Goal: Transaction & Acquisition: Purchase product/service

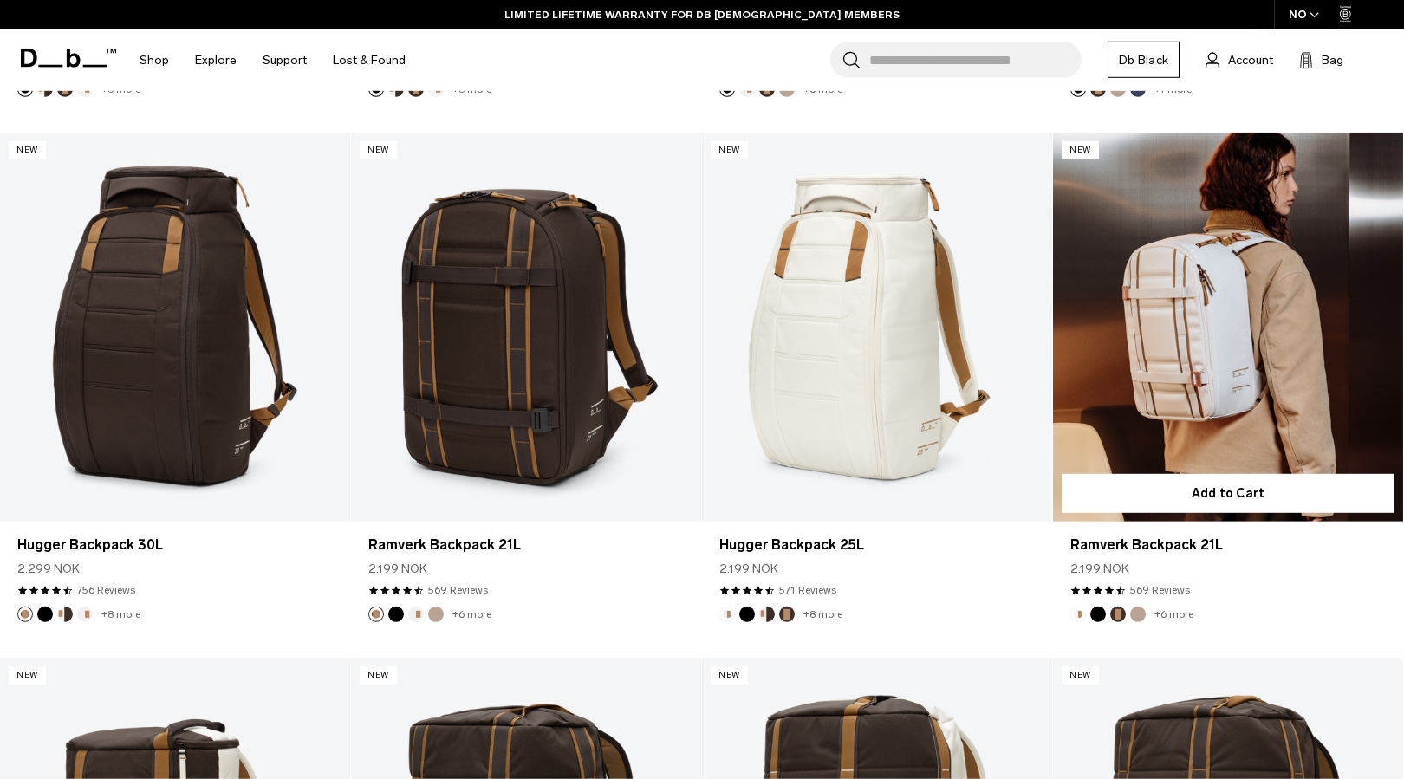
scroll to position [772, 0]
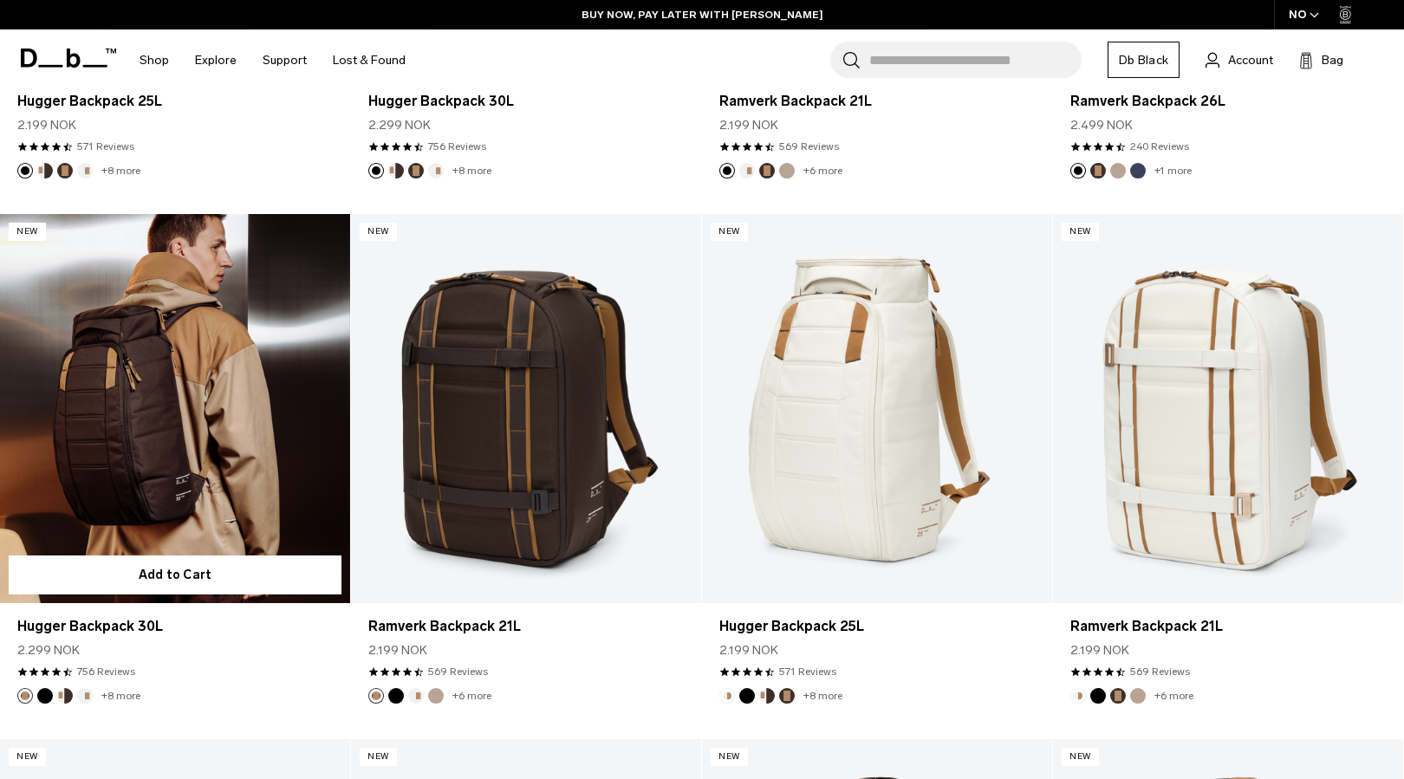
click at [160, 375] on link "Hugger Backpack 30L" at bounding box center [175, 408] width 350 height 389
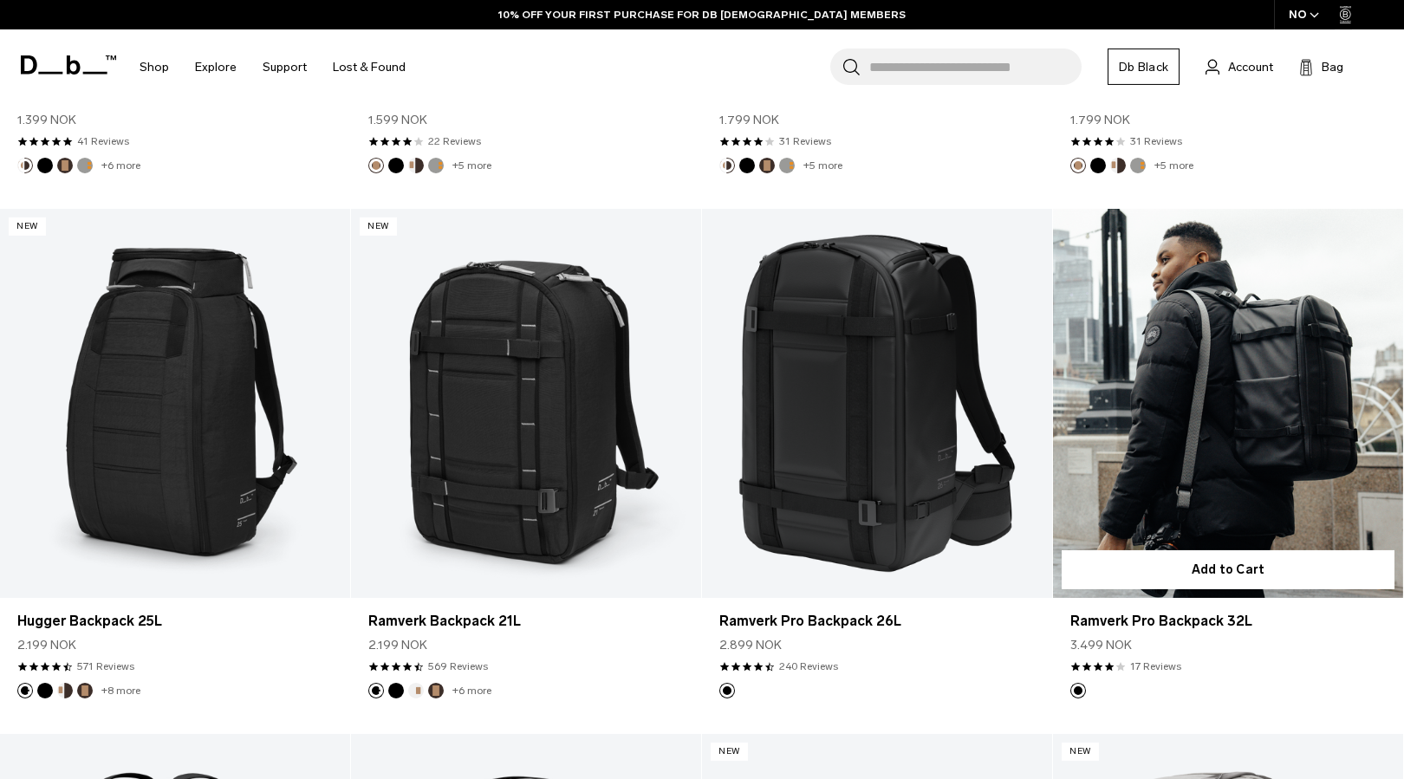
scroll to position [1833, 0]
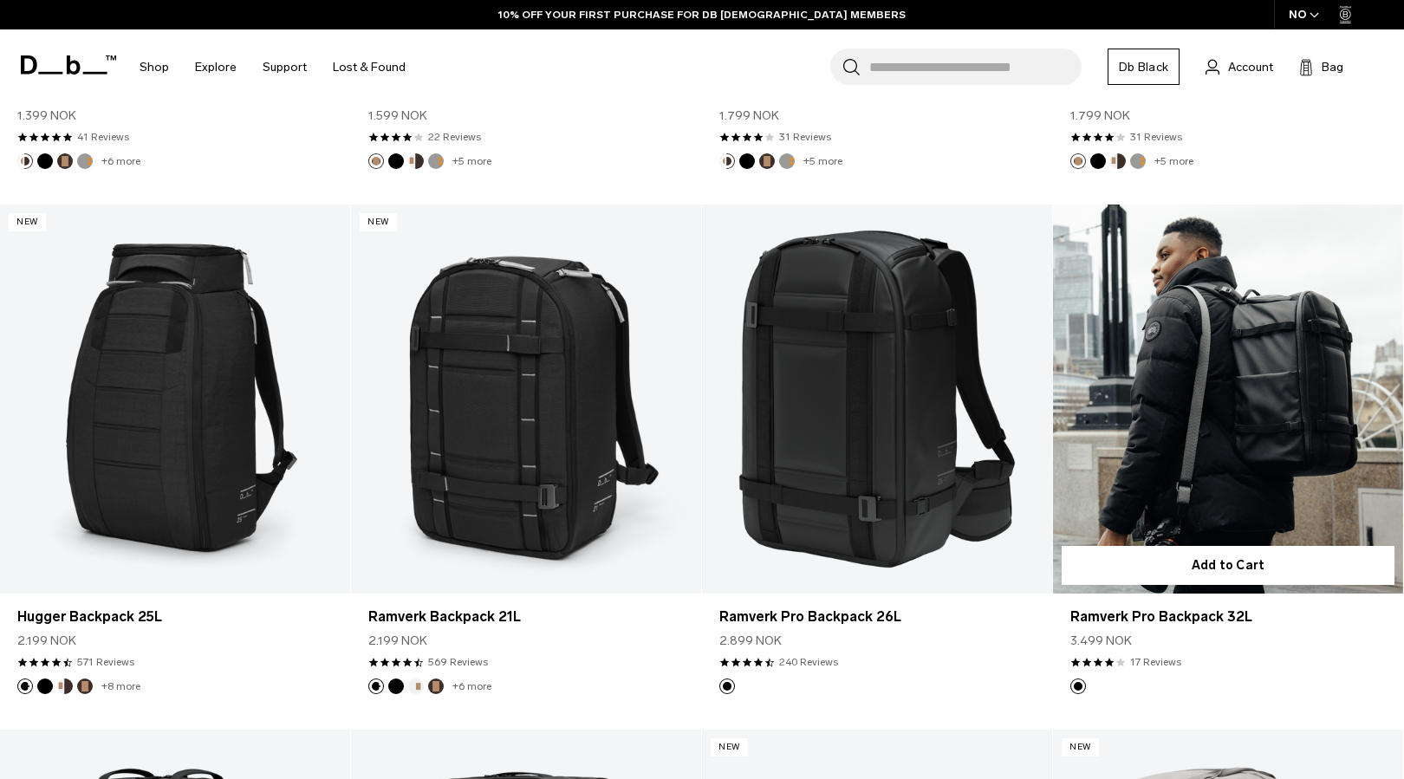
click at [1238, 352] on link "Ramverk Pro Backpack 32L" at bounding box center [1228, 399] width 350 height 389
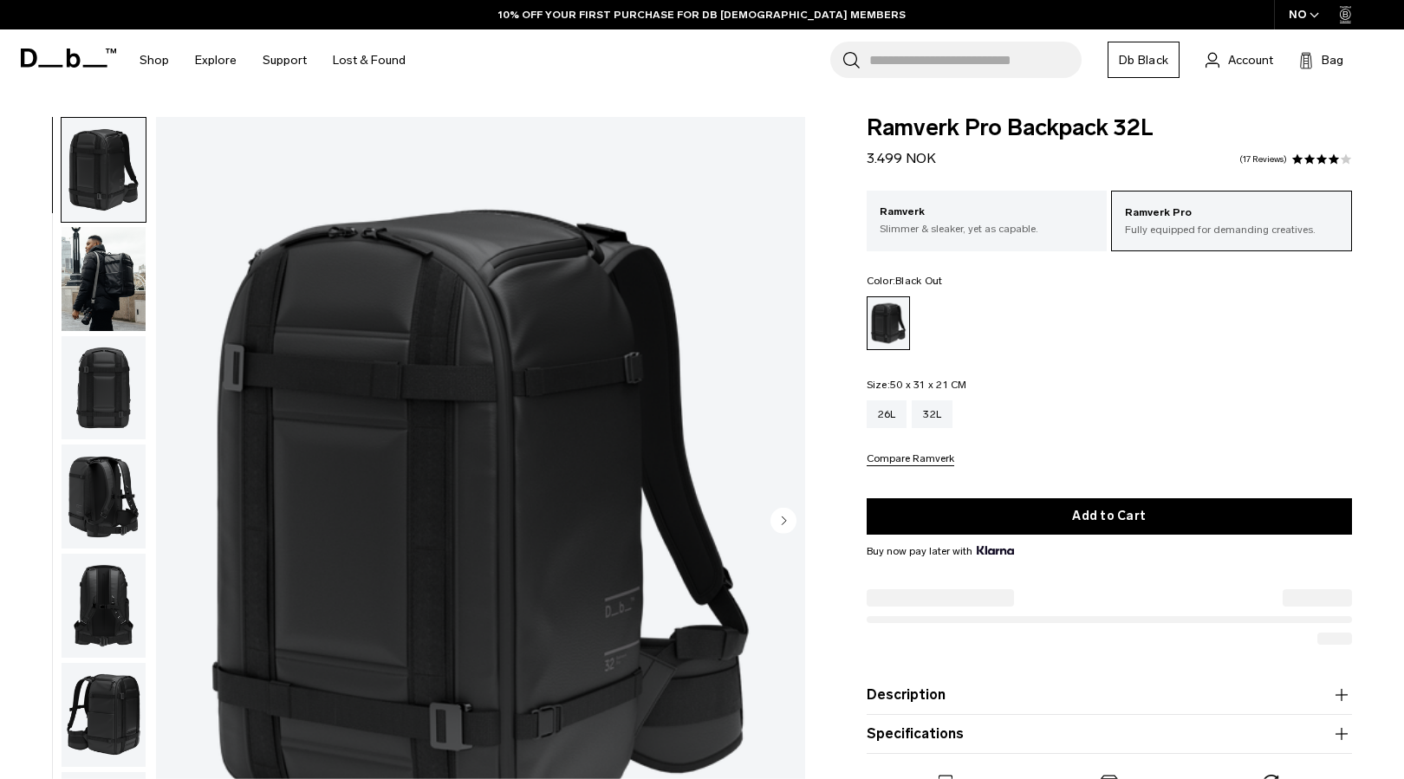
scroll to position [88, 0]
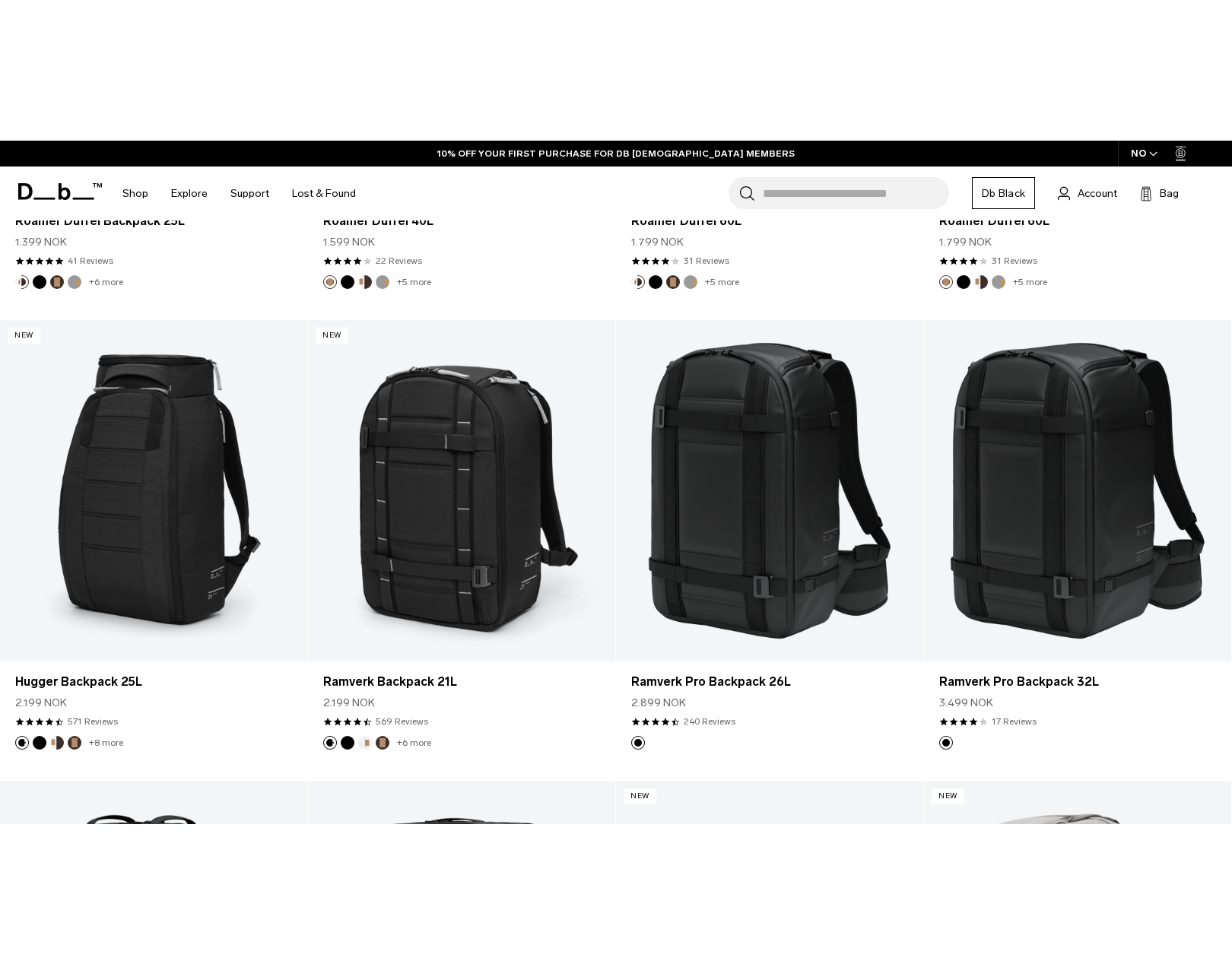
scroll to position [1608, 0]
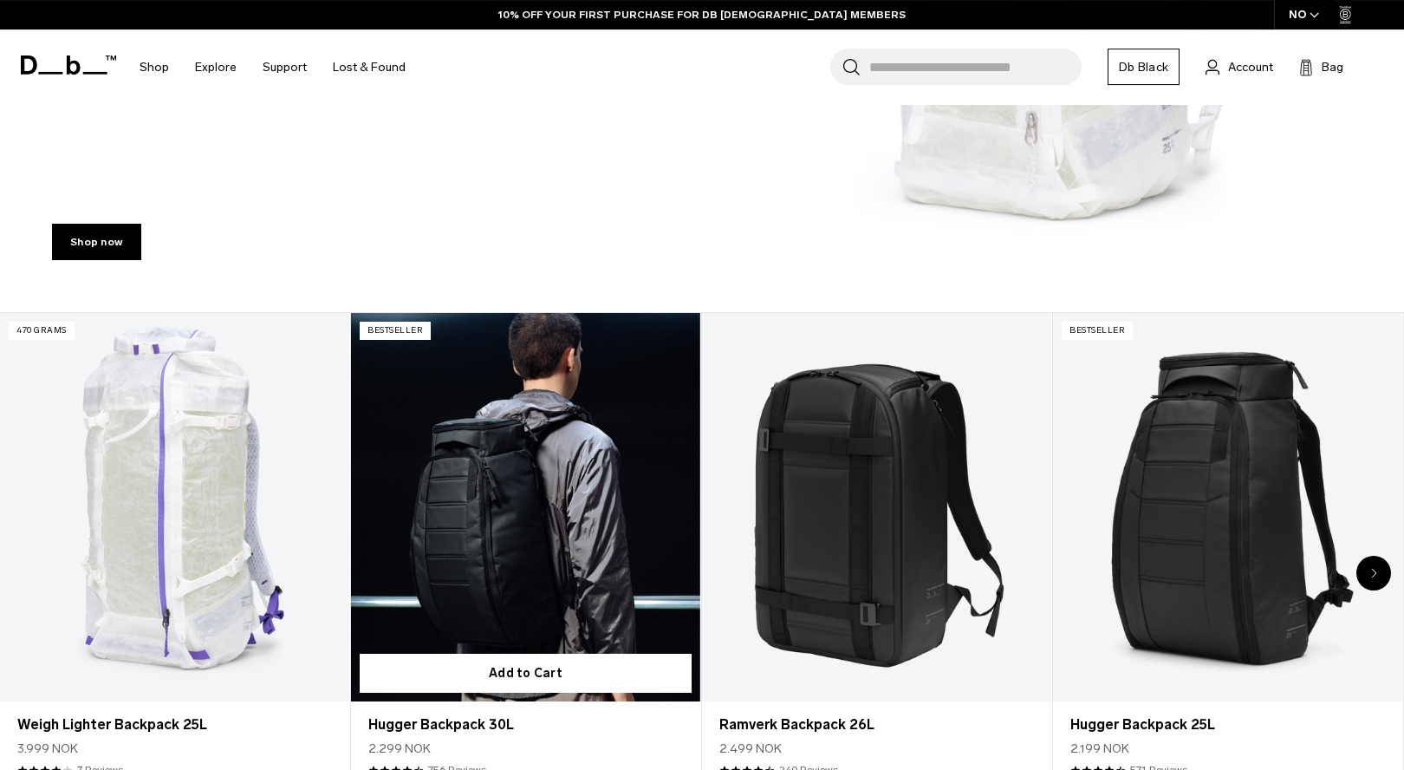
scroll to position [707, 0]
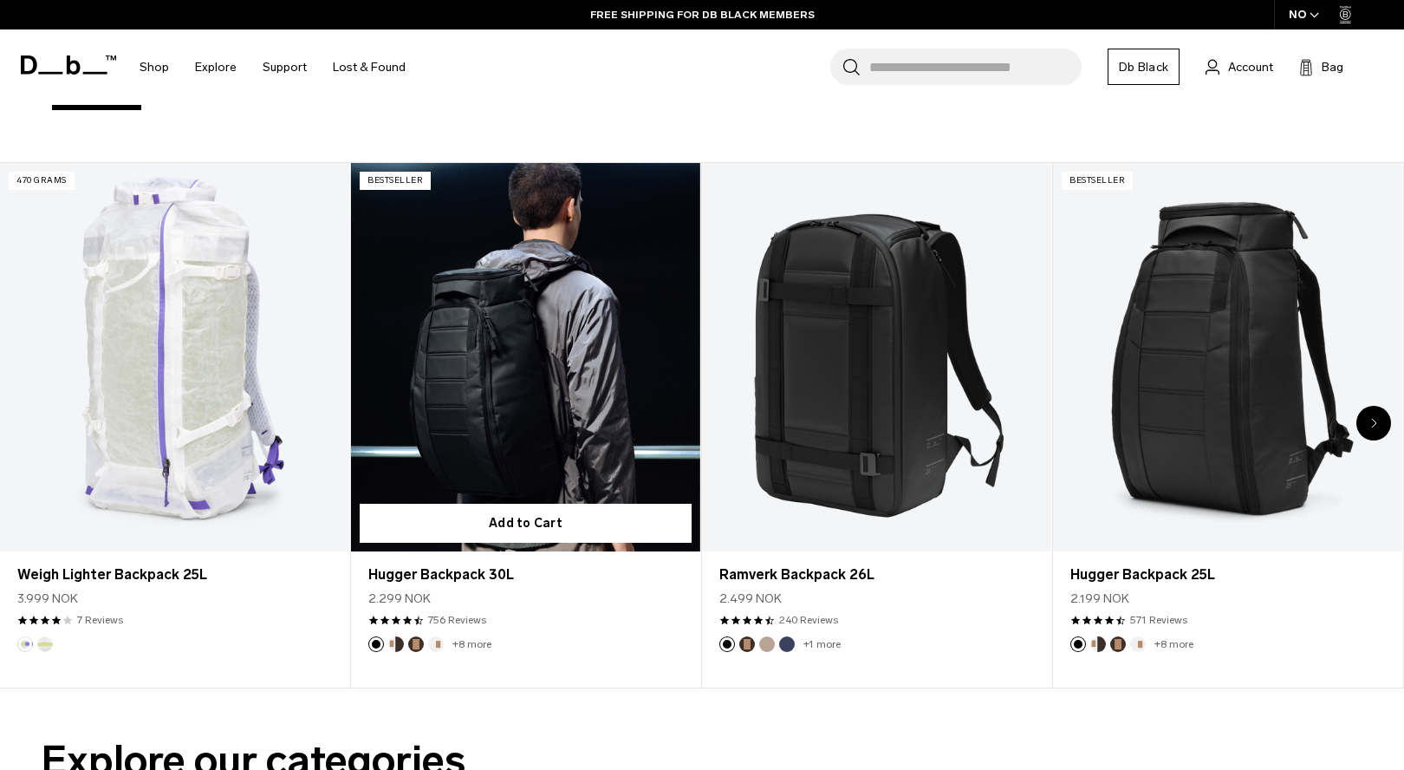
click at [532, 400] on link "Hugger Backpack 30L" at bounding box center [525, 357] width 349 height 388
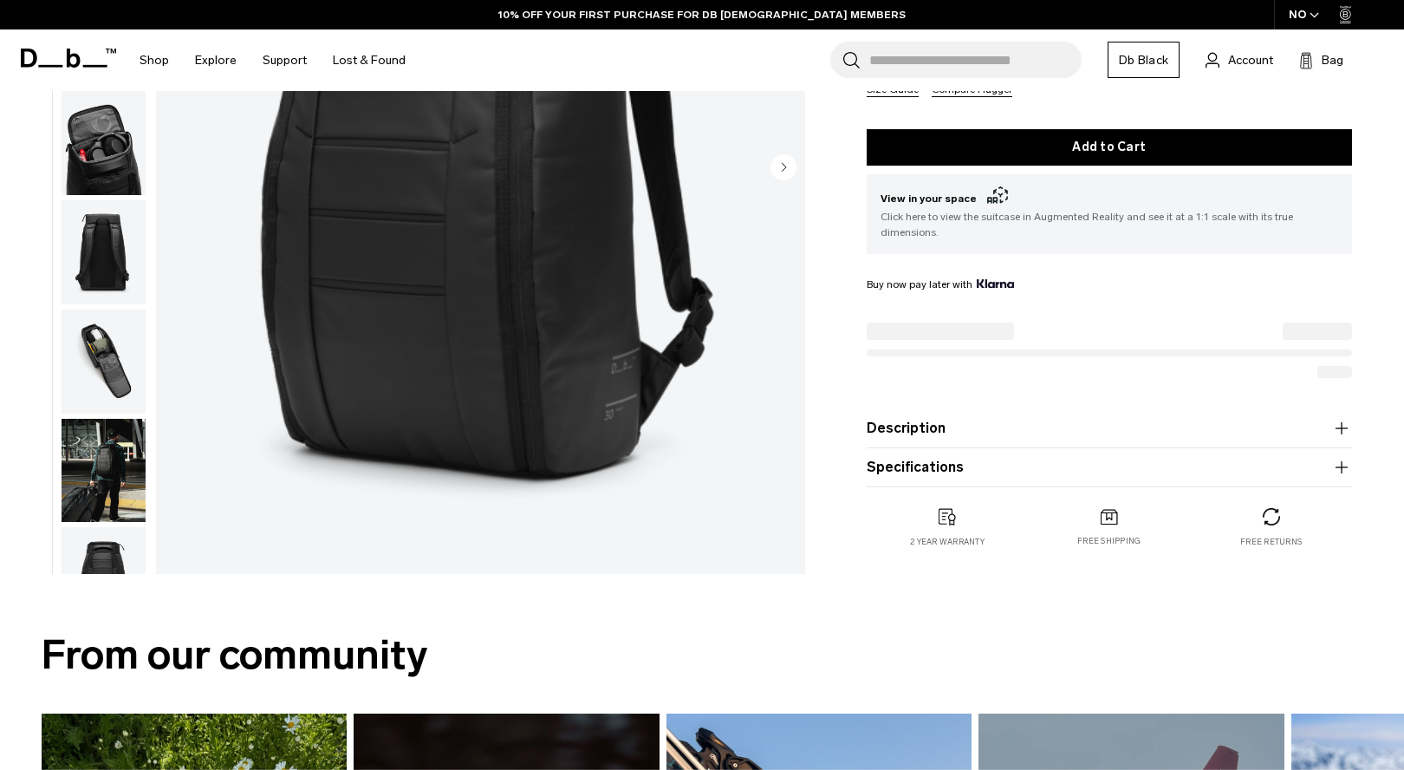
scroll to position [354, 0]
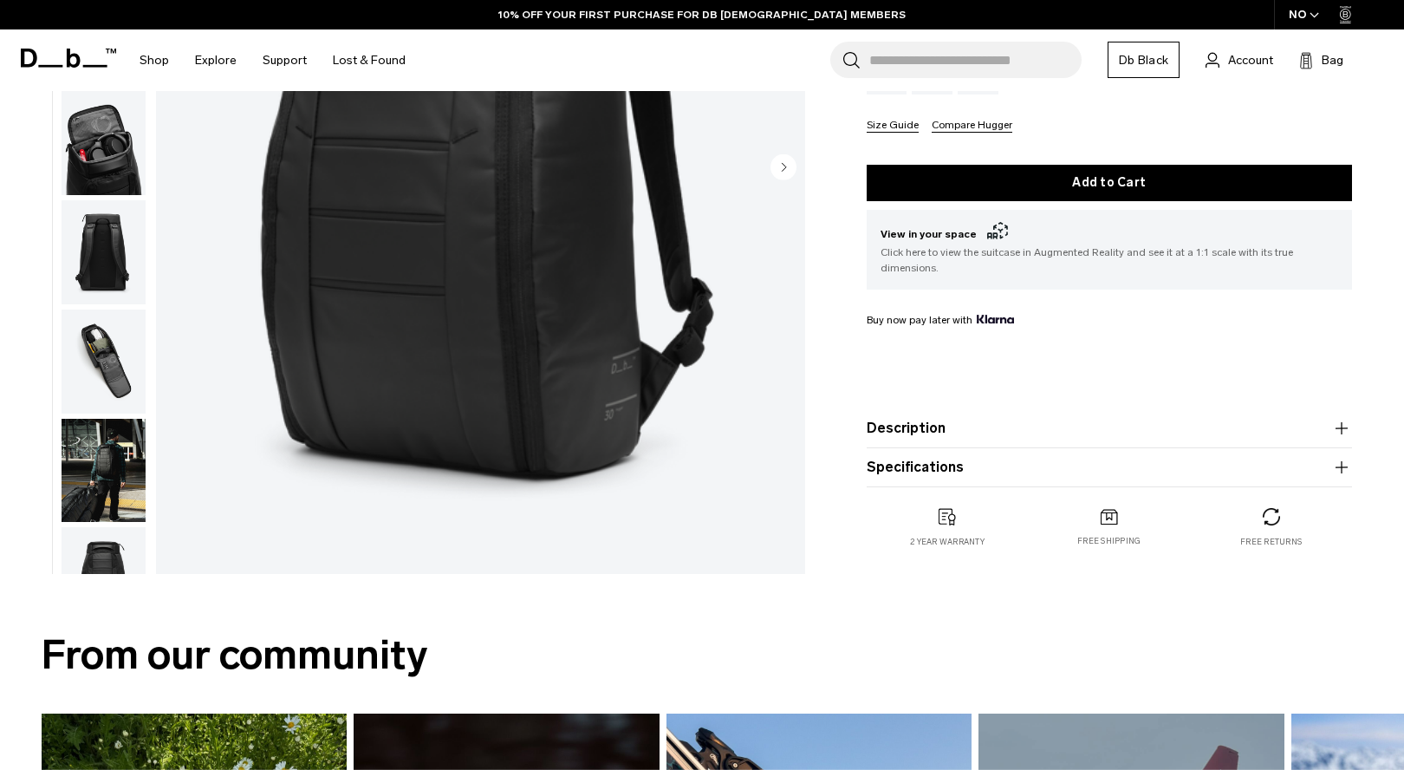
click at [1321, 465] on button "Specifications" at bounding box center [1109, 467] width 485 height 21
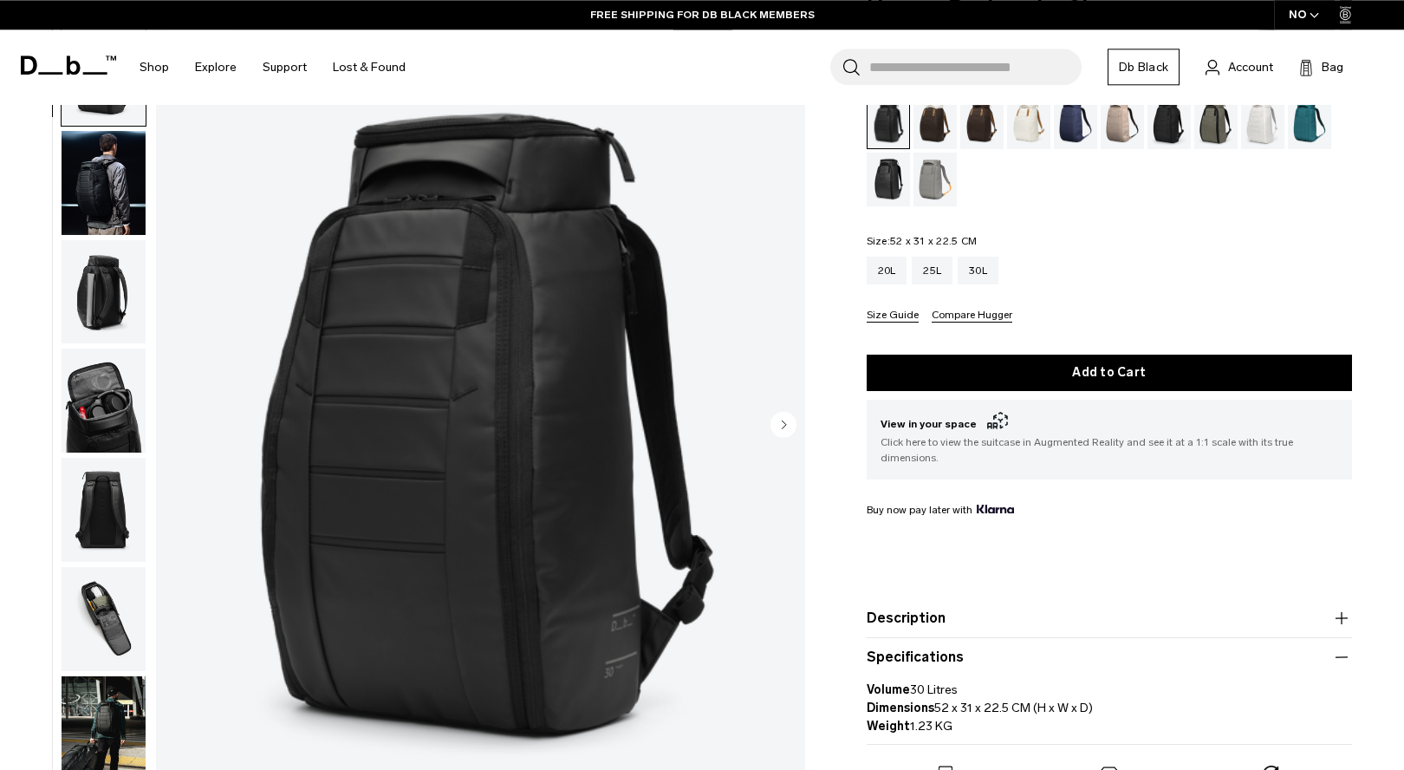
scroll to position [88, 0]
